Goal: Task Accomplishment & Management: Complete application form

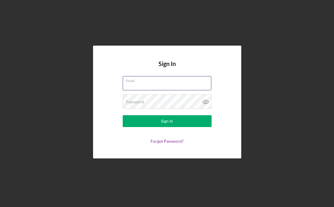
type input "[EMAIL_ADDRESS][DOMAIN_NAME]"
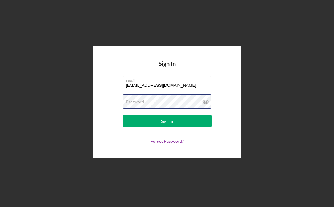
click at [167, 121] on button "Sign In" at bounding box center [167, 121] width 89 height 12
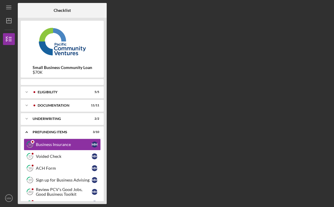
scroll to position [1, 0]
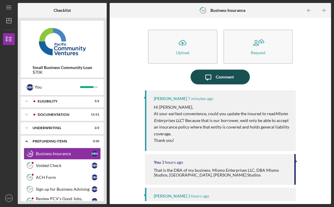
click at [216, 76] on div "Comment" at bounding box center [225, 77] width 18 height 15
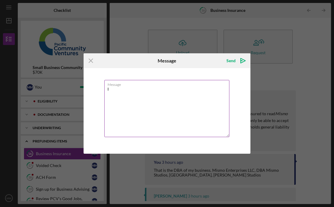
type textarea "I"
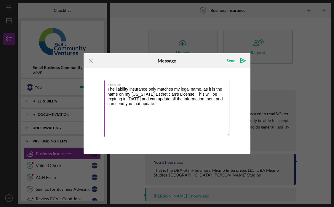
click at [217, 90] on textarea "The liability insurance only matches my legal name, as it is the name on my [US…" at bounding box center [166, 108] width 125 height 57
click at [216, 90] on textarea "The liability insurance only matches my legal name, as it is the name on my [US…" at bounding box center [166, 108] width 125 height 57
click at [187, 105] on textarea "The liability insurance only matches my legal name, as it matches the name on m…" at bounding box center [166, 108] width 125 height 57
click at [191, 102] on textarea "The liability insurance only matches my legal name, as it matches the name on m…" at bounding box center [166, 108] width 125 height 57
click at [174, 99] on textarea "The liability insurance only matches my legal name, as it matches the name on m…" at bounding box center [166, 108] width 125 height 57
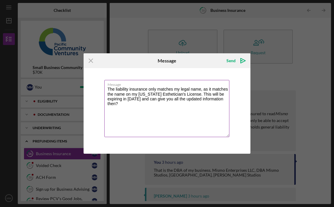
click at [173, 106] on textarea "The liability insurance only matches my legal name, as it matches the name on m…" at bounding box center [166, 108] width 125 height 57
click at [178, 104] on textarea "The liability insurance only matches my legal name, as it matches the name on m…" at bounding box center [166, 108] width 125 height 57
click at [175, 104] on textarea "The liability insurance only matches my legal name, as it matches the name on m…" at bounding box center [166, 108] width 125 height 57
click at [180, 110] on textarea "The liability insurance only matches my legal name, as it matches the name on m…" at bounding box center [166, 108] width 125 height 57
drag, startPoint x: 208, startPoint y: 104, endPoint x: 216, endPoint y: 115, distance: 13.6
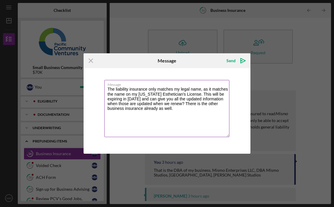
click at [216, 115] on textarea "The liability insurance only matches my legal name, as it matches the name on m…" at bounding box center [166, 108] width 125 height 57
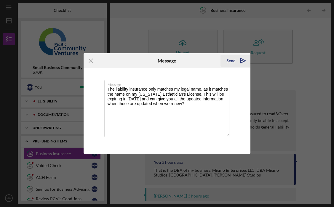
type textarea "The liability insurance only matches my legal name, as it matches the name on m…"
click at [232, 62] on div "Send" at bounding box center [230, 61] width 9 height 12
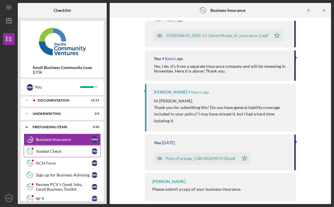
scroll to position [16, 0]
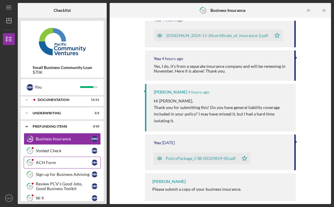
click at [56, 161] on div "ACH Form" at bounding box center [64, 162] width 56 height 5
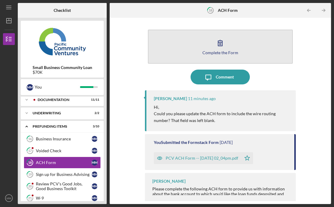
click at [218, 52] on div "Complete the Form" at bounding box center [220, 52] width 36 height 4
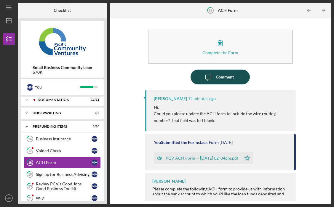
click at [223, 79] on div "Comment" at bounding box center [225, 77] width 18 height 15
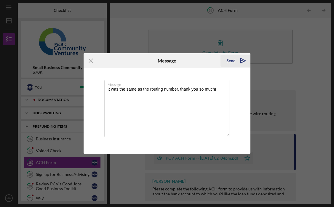
type textarea "It was the same as the routing number, thank you so much!"
click at [230, 60] on div "Send" at bounding box center [230, 61] width 9 height 12
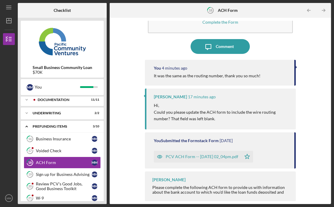
scroll to position [30, 0]
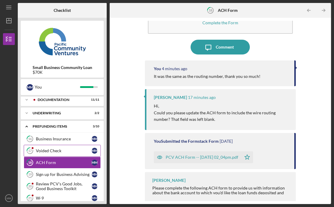
click at [63, 153] on link "17 Voided Check M M" at bounding box center [62, 151] width 77 height 12
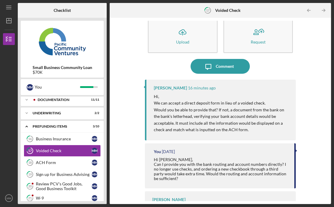
scroll to position [7, 0]
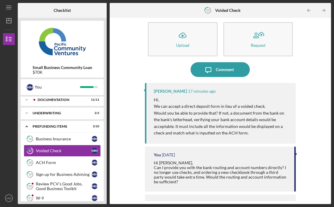
click at [214, 131] on p "Would you be able to provide that? If not, a document from the bank on the bank…" at bounding box center [222, 123] width 136 height 27
click at [240, 115] on p "Would you be able to provide that? If not, a document from the bank on the bank…" at bounding box center [222, 123] width 136 height 27
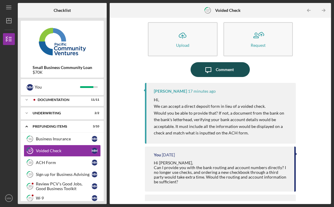
click at [220, 68] on div "Comment" at bounding box center [225, 69] width 18 height 15
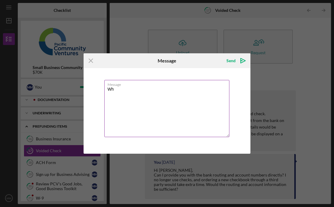
type textarea "W"
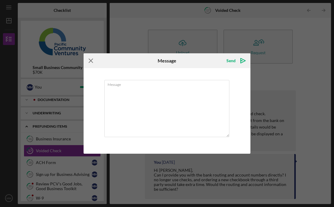
click at [94, 65] on icon "Icon/Menu Close" at bounding box center [91, 60] width 15 height 15
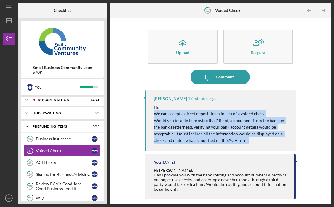
drag, startPoint x: 153, startPoint y: 114, endPoint x: 252, endPoint y: 140, distance: 102.7
click at [252, 140] on div "[PERSON_NAME] 17 minutes ago Hi, We can accept a direct deposit form in lieu of…" at bounding box center [220, 120] width 151 height 61
copy div "We can accept a direct deposit form in lieu of a voided check. Would you be abl…"
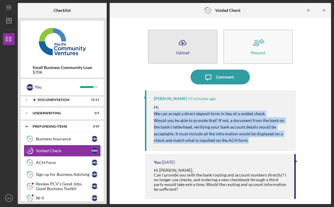
click at [185, 53] on div "Upload" at bounding box center [182, 52] width 13 height 4
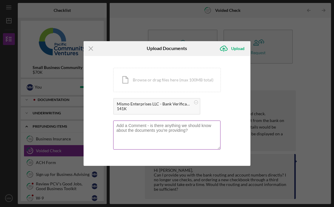
click at [168, 131] on textarea at bounding box center [166, 135] width 107 height 29
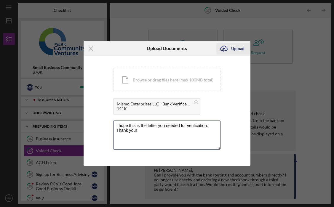
type textarea "I hope this is the letter you needed for verification. Thank you!"
click at [237, 45] on div "Upload" at bounding box center [237, 49] width 13 height 12
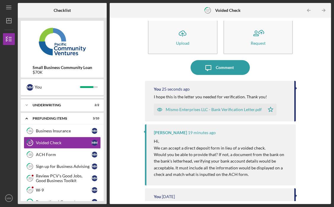
scroll to position [26, 0]
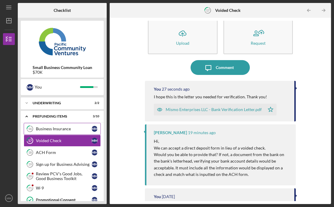
click at [75, 130] on div "Business Insurance" at bounding box center [64, 128] width 56 height 5
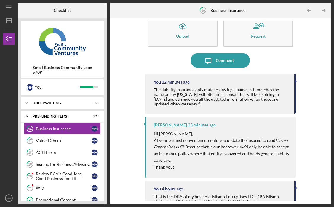
scroll to position [17, 0]
click at [69, 139] on div "Voided Check" at bounding box center [64, 140] width 56 height 5
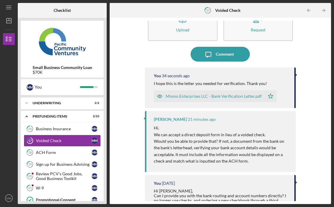
scroll to position [25, 0]
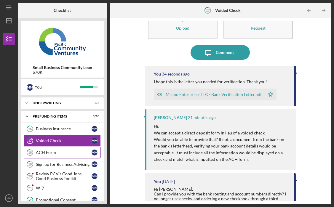
click at [68, 153] on div "ACH Form" at bounding box center [64, 152] width 56 height 5
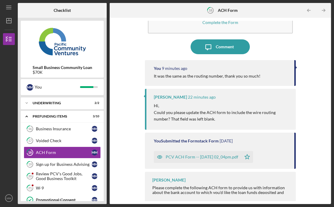
scroll to position [30, 0]
click at [74, 164] on div "Sign up for Business Advising" at bounding box center [64, 164] width 56 height 5
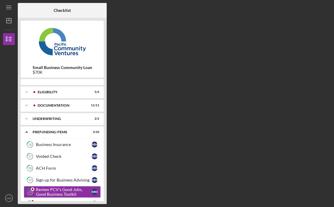
scroll to position [48, 0]
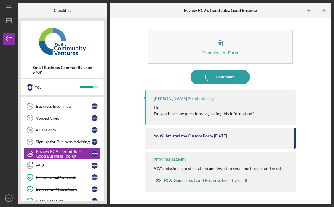
click at [206, 180] on div "PCV Good Jobs Good Business Incentives.pdf" at bounding box center [205, 180] width 83 height 5
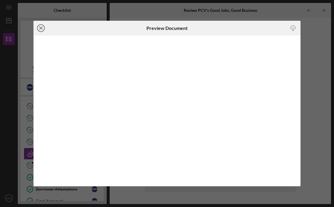
click at [42, 29] on line at bounding box center [40, 28] width 3 height 3
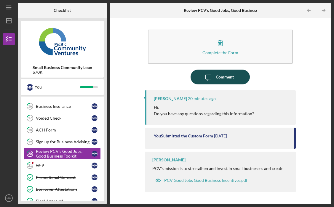
click at [219, 82] on div "Comment" at bounding box center [225, 77] width 18 height 15
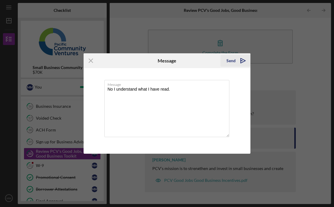
type textarea "No I understand what I have read."
click at [230, 60] on div "Send" at bounding box center [230, 61] width 9 height 12
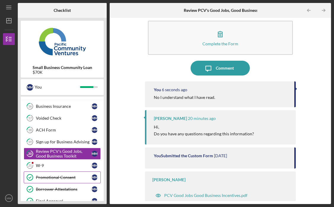
scroll to position [59, 0]
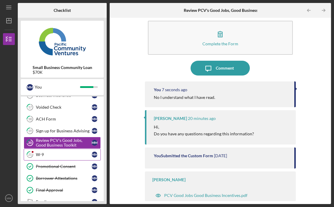
click at [61, 155] on div "W-9" at bounding box center [64, 154] width 56 height 5
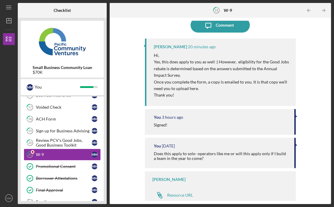
scroll to position [53, 0]
click at [220, 79] on p "Once you complete the form, a copy is emailed to you. It is that copy we'll nee…" at bounding box center [222, 85] width 136 height 13
click at [208, 79] on p "Once you complete the form, a copy is emailed to you. It is that copy we'll nee…" at bounding box center [222, 85] width 136 height 13
click at [227, 75] on p "Yes, this does apply to you as well :) However, eligibility for the Good Jobs r…" at bounding box center [222, 69] width 136 height 20
click at [68, 144] on div "Review PCV's Good Jobs, Good Business Toolkit" at bounding box center [64, 142] width 56 height 9
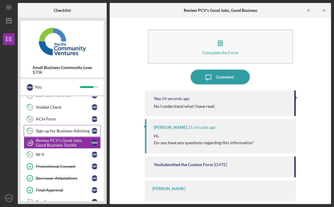
click at [68, 134] on link "19 Sign up for Business Advising M M" at bounding box center [62, 131] width 77 height 12
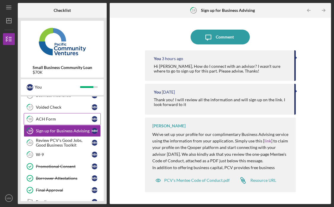
click at [65, 120] on div "ACH Form" at bounding box center [64, 119] width 56 height 5
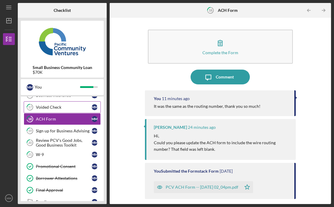
click at [60, 107] on div "Voided Check" at bounding box center [64, 107] width 56 height 5
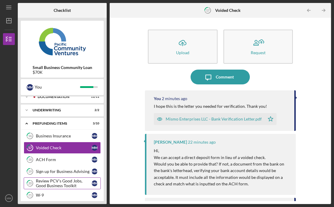
scroll to position [18, 0]
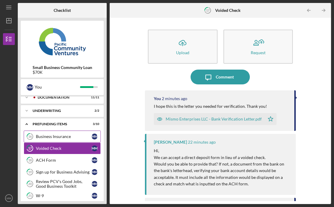
click at [57, 135] on div "Business Insurance" at bounding box center [64, 136] width 56 height 5
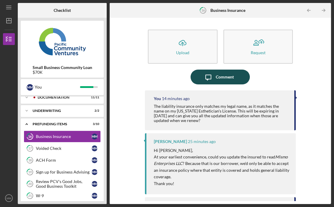
click at [216, 76] on div "Comment" at bounding box center [225, 77] width 18 height 15
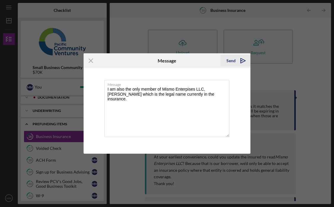
type textarea "I am also the only member of Mismo Enterpises LLC, Michelle Moran which is the …"
click at [227, 60] on div "Send" at bounding box center [230, 61] width 9 height 12
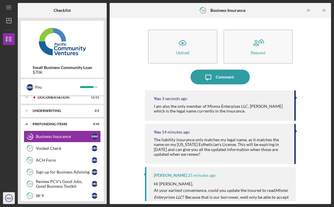
click at [12, 199] on icon "MM" at bounding box center [9, 198] width 12 height 15
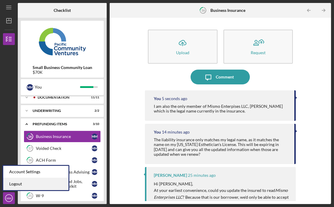
click at [12, 184] on link "Logout" at bounding box center [35, 184] width 65 height 12
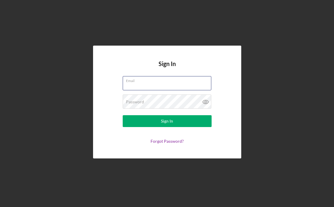
type input "missy@missymoran.com"
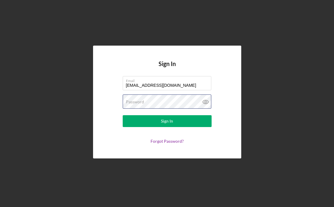
click at [167, 121] on button "Sign In" at bounding box center [167, 121] width 89 height 12
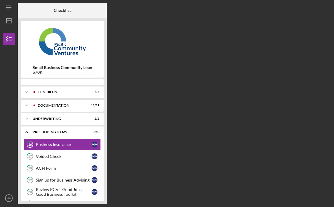
scroll to position [1, 0]
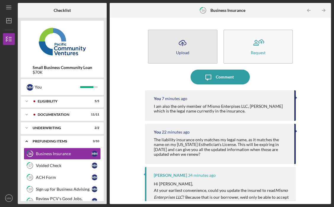
click at [180, 39] on icon "Icon/Upload" at bounding box center [182, 43] width 15 height 15
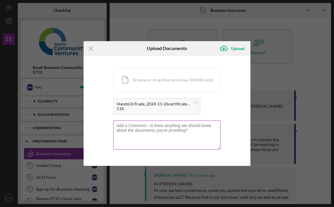
click at [144, 135] on textarea at bounding box center [166, 135] width 107 height 29
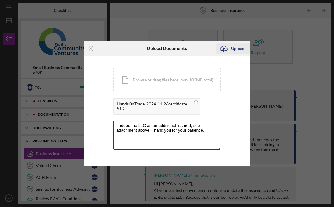
type textarea "I added the LLC as an additional insured, see attachment above. Thank you for y…"
click at [244, 49] on div "Upload" at bounding box center [237, 49] width 13 height 12
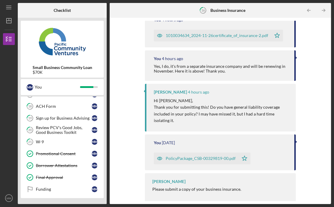
scroll to position [338, 0]
click at [8, 198] on text "MM" at bounding box center [9, 198] width 5 height 3
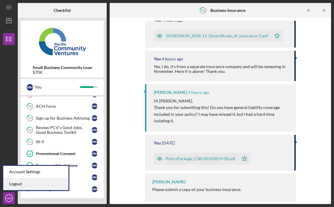
click at [17, 185] on link "Logout" at bounding box center [35, 184] width 65 height 12
